Goal: Obtain resource: Obtain resource

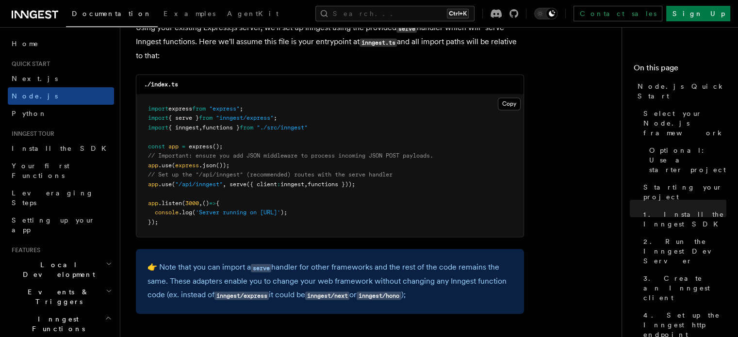
scroll to position [1515, 0]
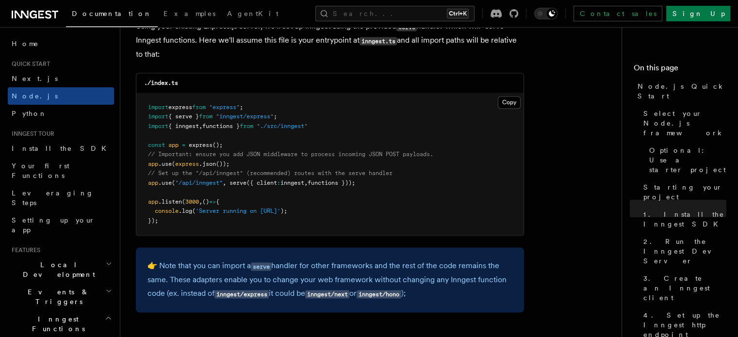
click at [371, 180] on pre "import express from "express" ; import { serve } from "inngest/express" ; impor…" at bounding box center [329, 164] width 387 height 143
click at [374, 182] on pre "import express from "express" ; import { serve } from "inngest/express" ; impor…" at bounding box center [329, 164] width 387 height 143
drag, startPoint x: 375, startPoint y: 182, endPoint x: 146, endPoint y: 182, distance: 230.0
click at [146, 182] on pre "import express from "express" ; import { serve } from "inngest/express" ; impor…" at bounding box center [329, 164] width 387 height 143
copy span "app .use ( "/api/inngest" , serve ({ client : inngest , functions }));"
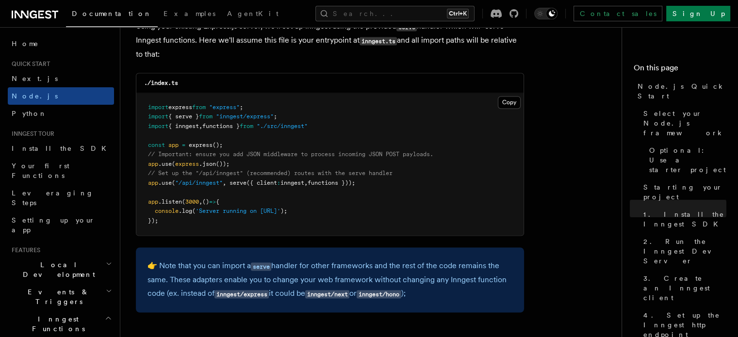
click at [331, 131] on pre "import express from "express" ; import { serve } from "inngest/express" ; impor…" at bounding box center [329, 164] width 387 height 143
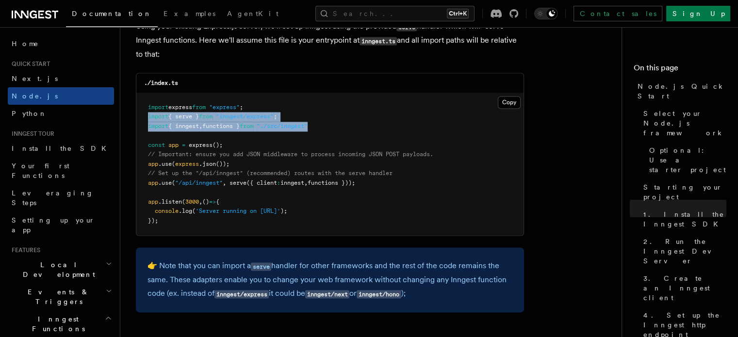
drag, startPoint x: 327, startPoint y: 128, endPoint x: 142, endPoint y: 114, distance: 186.3
click at [142, 114] on pre "import express from "express" ; import { serve } from "inngest/express" ; impor…" at bounding box center [329, 164] width 387 height 143
copy code "import { serve } from "inngest/express" ; import { inngest , functions } from "…"
drag, startPoint x: 375, startPoint y: 186, endPoint x: 136, endPoint y: 180, distance: 238.3
click at [136, 180] on pre "import express from "express" ; import { serve } from "inngest/express" ; impor…" at bounding box center [329, 164] width 387 height 143
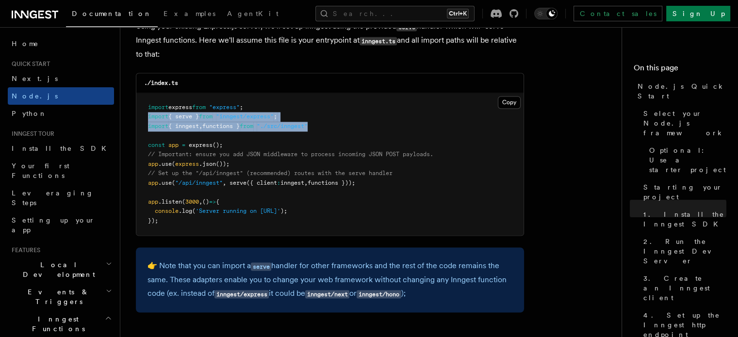
copy span "app .use ( "/api/inngest" , serve ({ client : inngest , functions }));"
